Goal: Transaction & Acquisition: Obtain resource

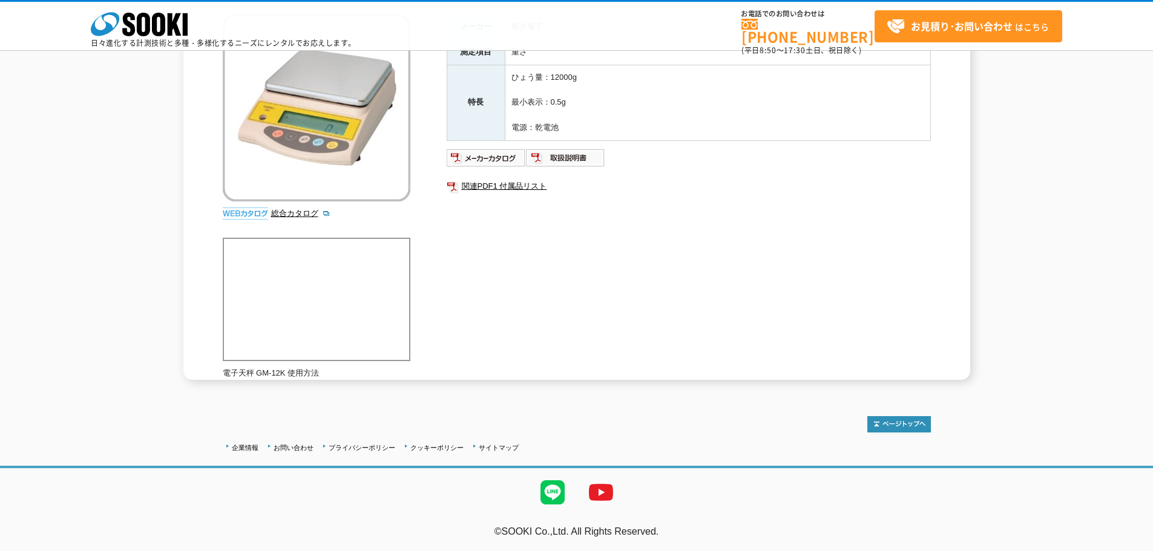
scroll to position [95, 0]
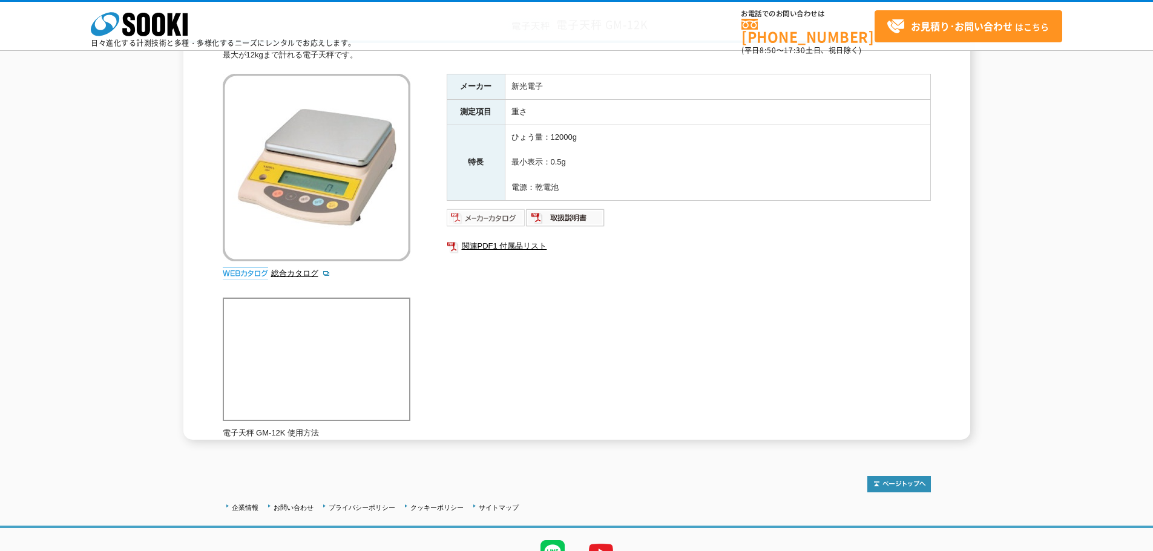
click at [496, 216] on img at bounding box center [486, 217] width 79 height 19
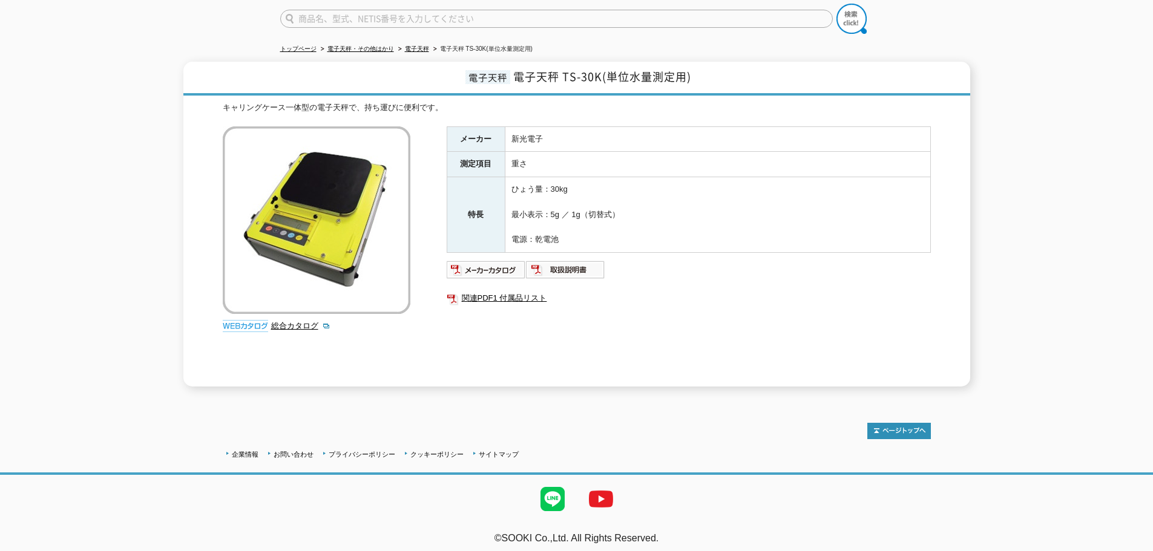
scroll to position [38, 0]
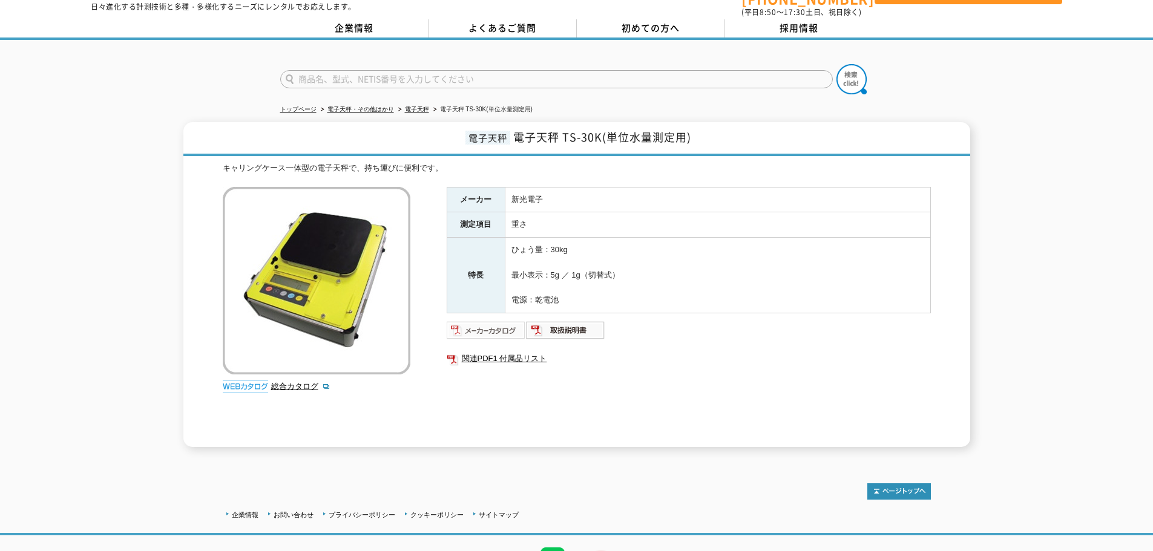
click at [510, 322] on img at bounding box center [486, 330] width 79 height 19
